Goal: Feedback & Contribution: Leave review/rating

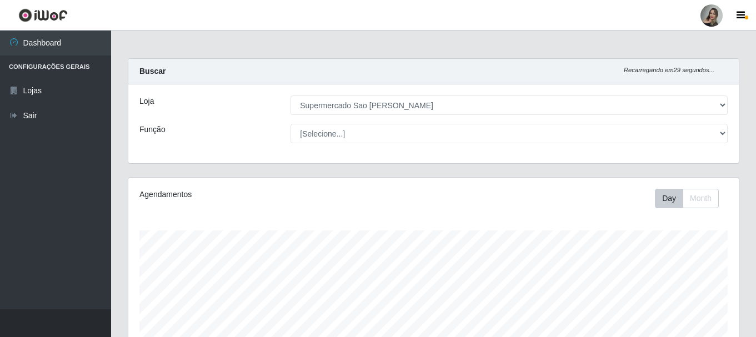
select select "383"
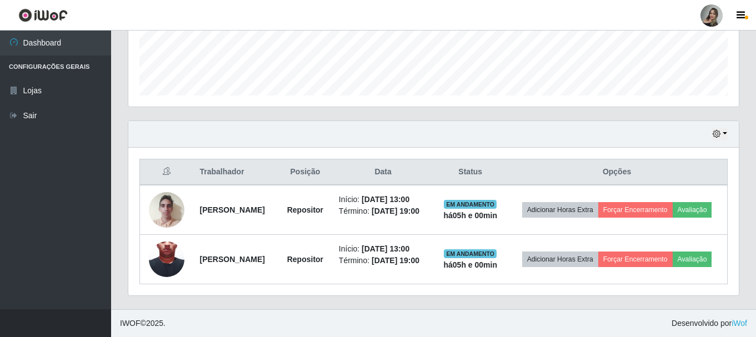
scroll to position [230, 610]
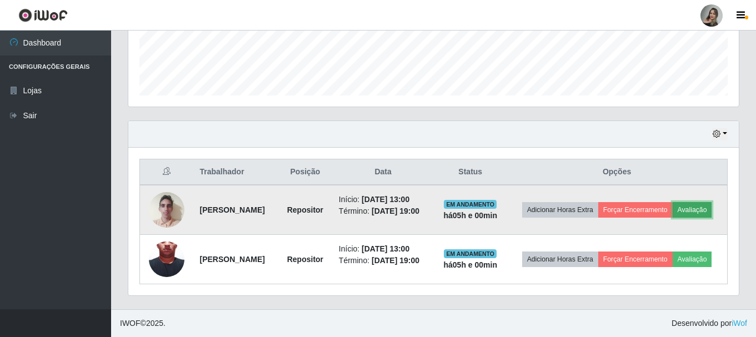
click at [673, 212] on button "Avaliação" at bounding box center [692, 210] width 39 height 16
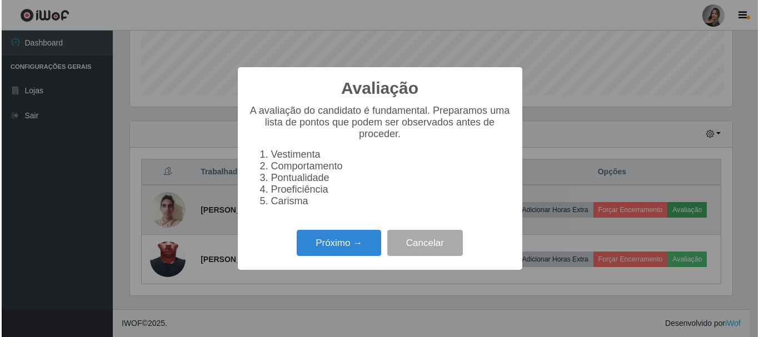
scroll to position [230, 605]
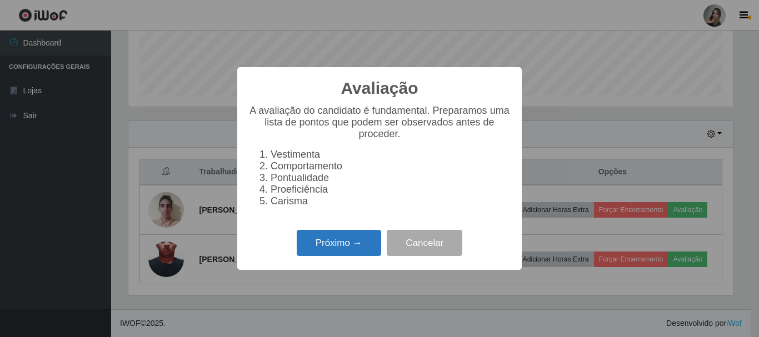
click at [345, 250] on button "Próximo →" at bounding box center [339, 243] width 84 height 26
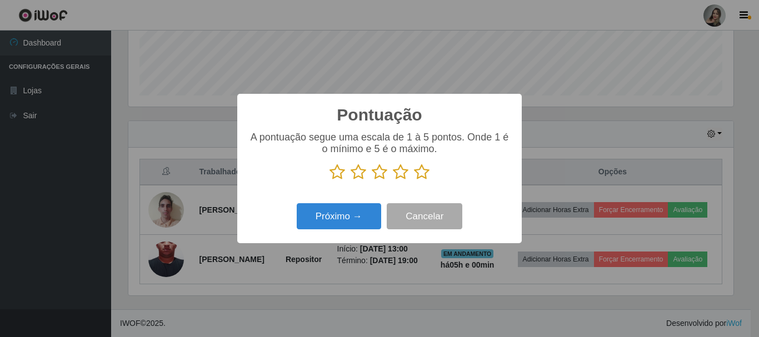
click at [361, 174] on icon at bounding box center [358, 172] width 16 height 17
click at [350, 180] on input "radio" at bounding box center [350, 180] width 0 height 0
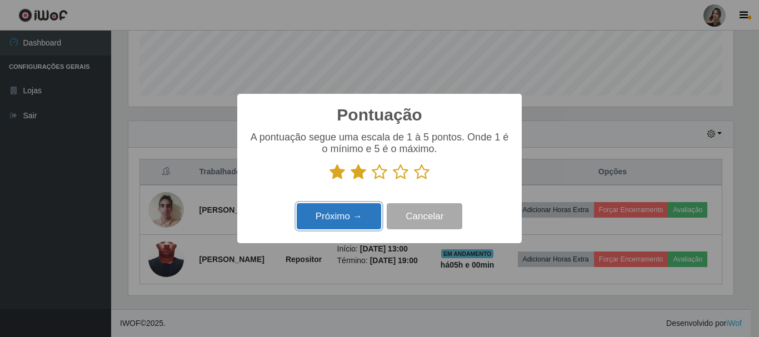
click at [355, 219] on button "Próximo →" at bounding box center [339, 216] width 84 height 26
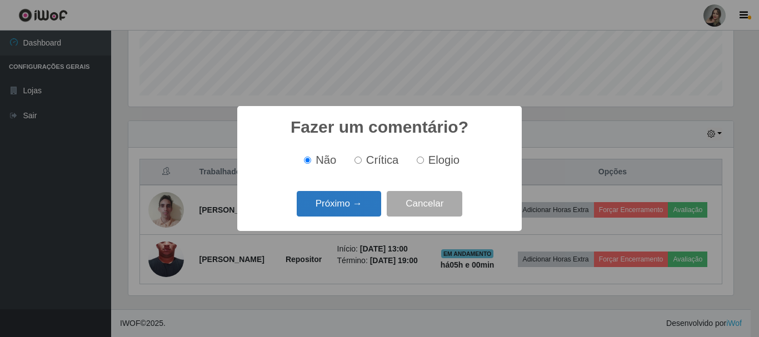
click at [358, 210] on button "Próximo →" at bounding box center [339, 204] width 84 height 26
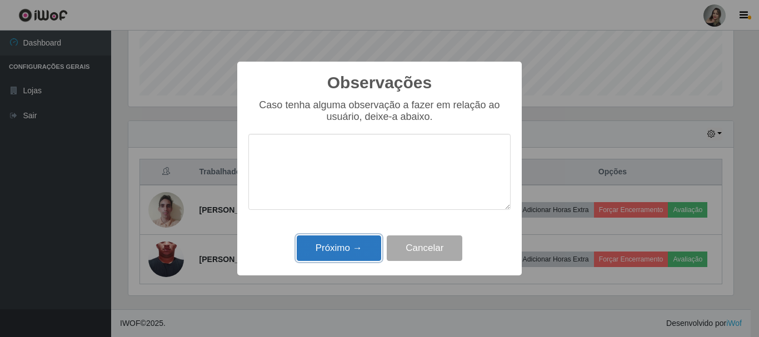
click at [368, 259] on button "Próximo →" at bounding box center [339, 248] width 84 height 26
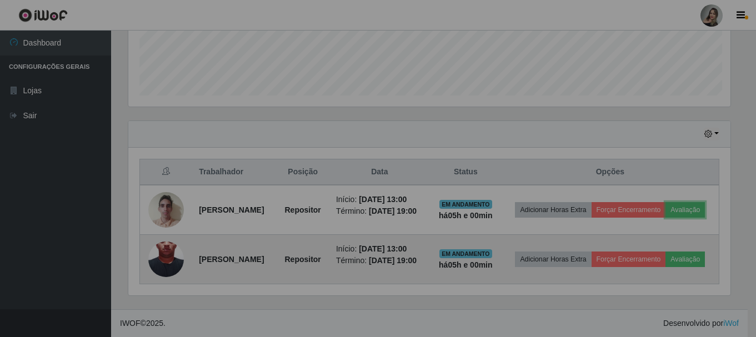
scroll to position [230, 610]
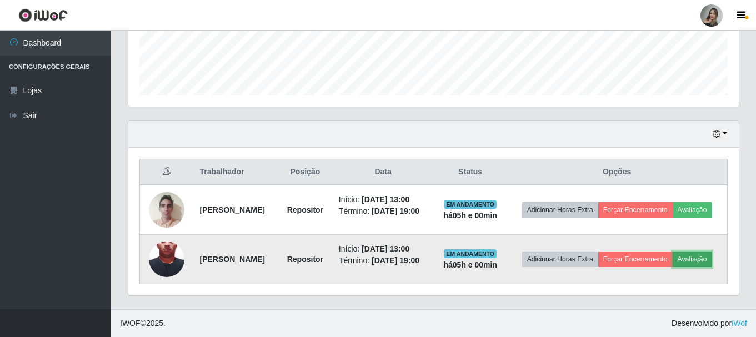
click at [673, 267] on button "Avaliação" at bounding box center [692, 260] width 39 height 16
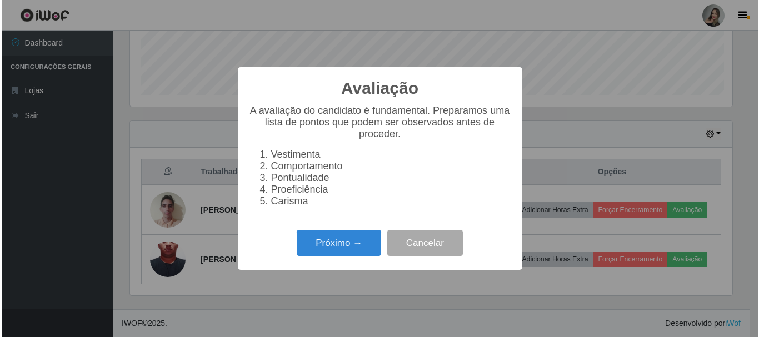
scroll to position [230, 605]
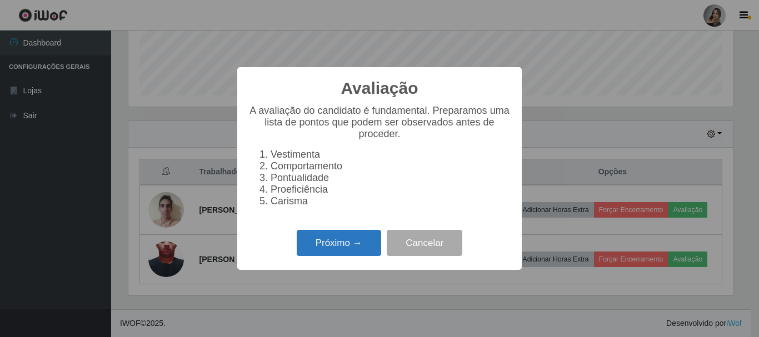
click at [337, 250] on button "Próximo →" at bounding box center [339, 243] width 84 height 26
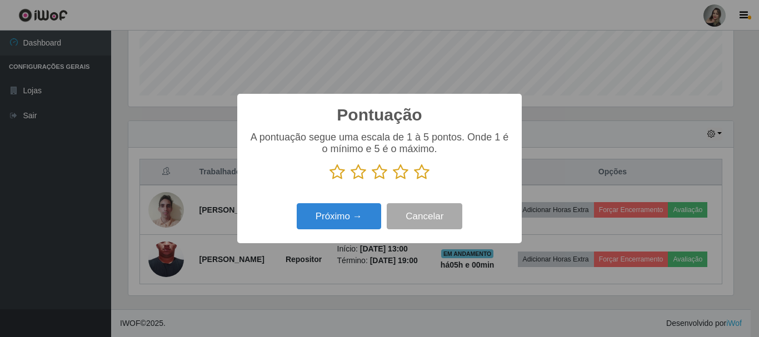
click at [358, 173] on icon at bounding box center [358, 172] width 16 height 17
click at [350, 180] on input "radio" at bounding box center [350, 180] width 0 height 0
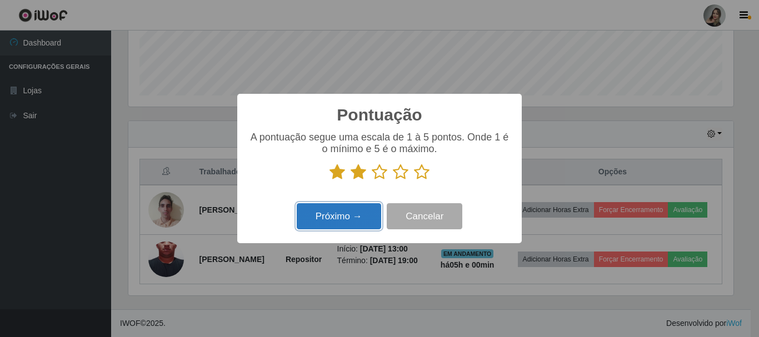
click at [342, 218] on button "Próximo →" at bounding box center [339, 216] width 84 height 26
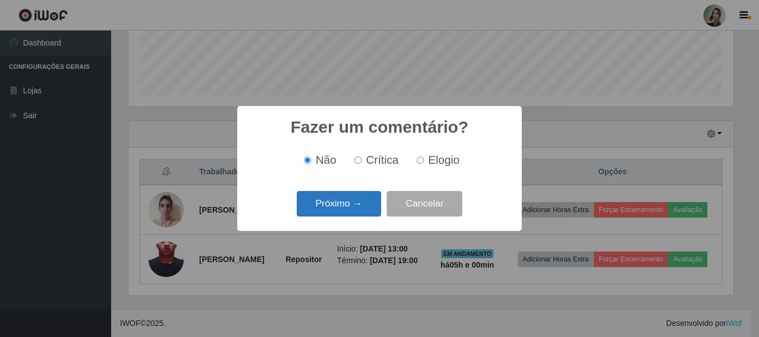
click at [347, 199] on button "Próximo →" at bounding box center [339, 204] width 84 height 26
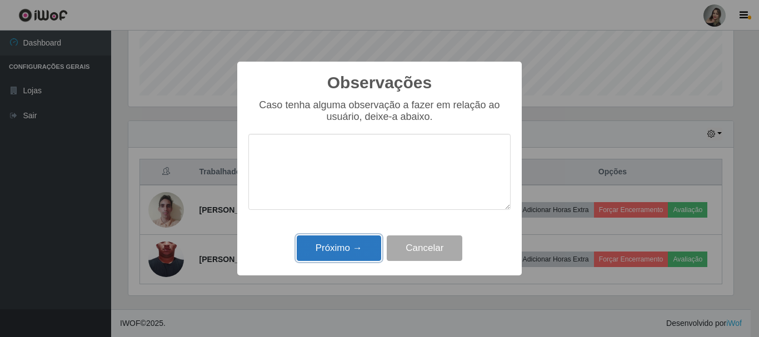
click at [352, 248] on button "Próximo →" at bounding box center [339, 248] width 84 height 26
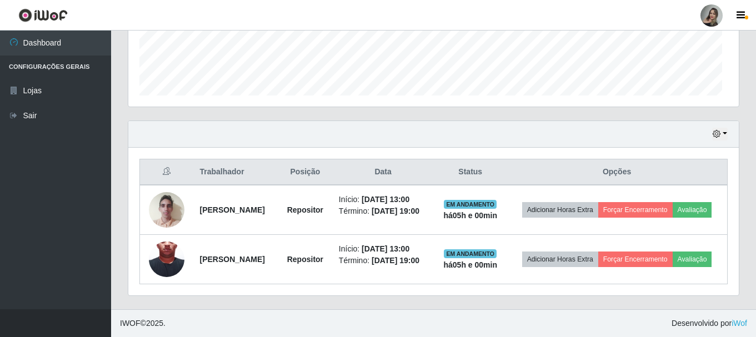
scroll to position [230, 610]
click at [568, 14] on header "Perfil Alterar Senha Sair" at bounding box center [378, 15] width 756 height 31
